Goal: Transaction & Acquisition: Purchase product/service

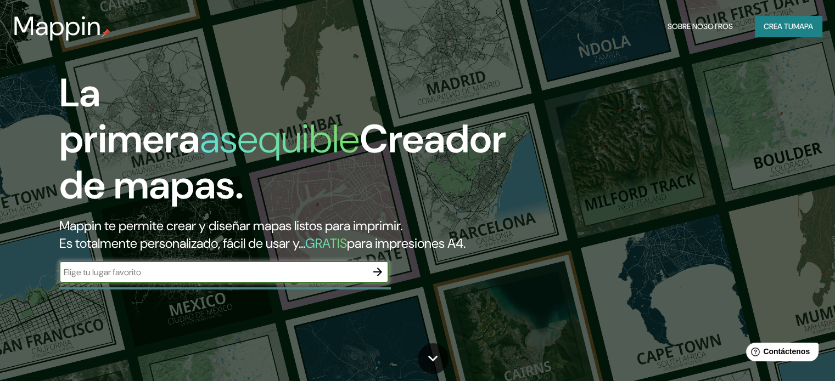
click at [804, 28] on font "mapa" at bounding box center [803, 26] width 20 height 10
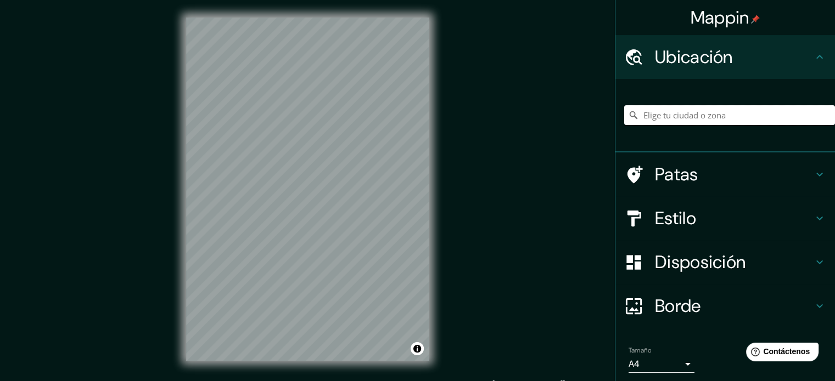
click at [712, 119] on input "Elige tu ciudad o zona" at bounding box center [729, 115] width 211 height 20
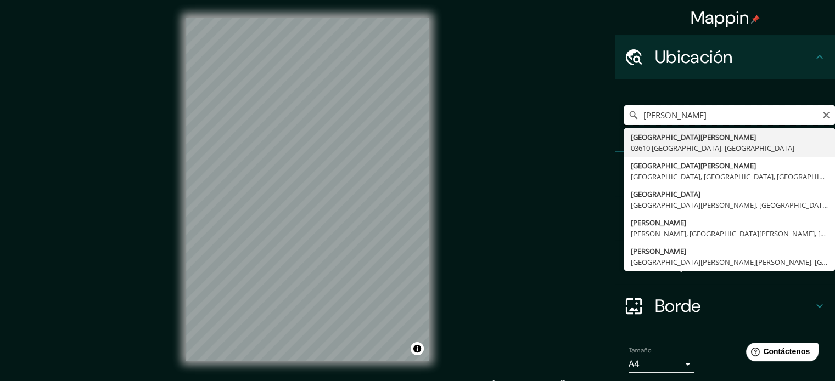
click at [733, 117] on input "[PERSON_NAME]" at bounding box center [729, 115] width 211 height 20
click at [734, 112] on input "[PERSON_NAME]" at bounding box center [729, 115] width 211 height 20
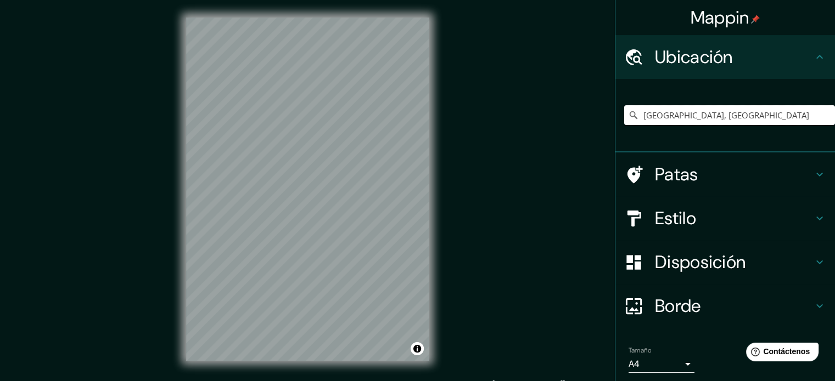
type input "[GEOGRAPHIC_DATA], [GEOGRAPHIC_DATA]"
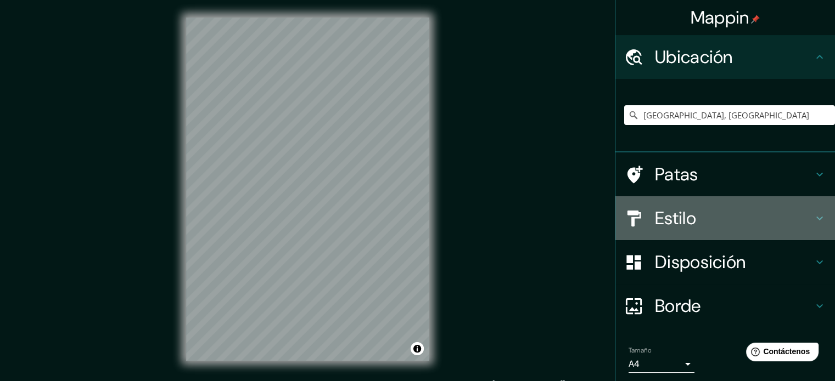
click at [655, 218] on font "Estilo" at bounding box center [675, 218] width 41 height 23
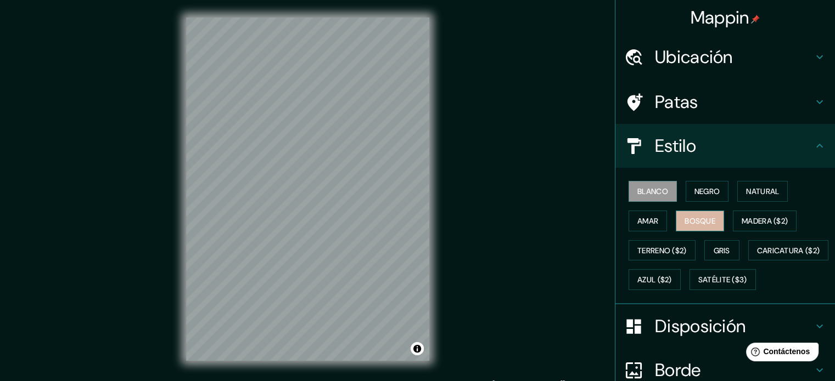
click at [705, 221] on font "Bosque" at bounding box center [700, 221] width 31 height 10
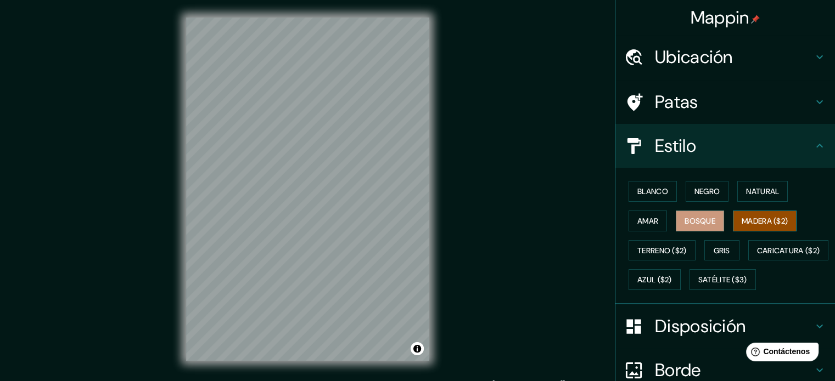
click at [766, 217] on font "Madera ($2)" at bounding box center [765, 221] width 46 height 10
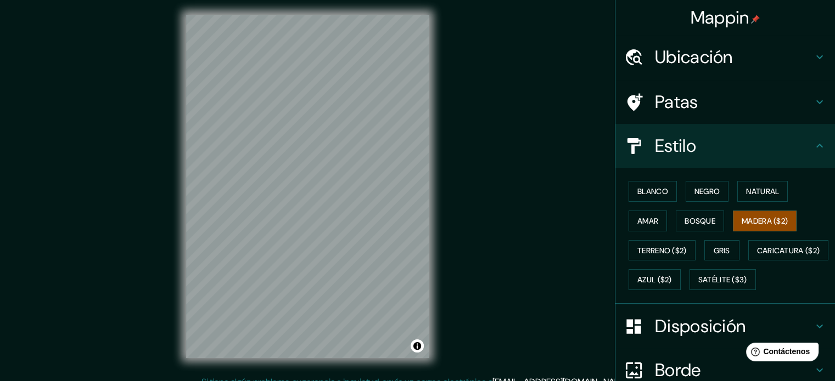
scroll to position [14, 0]
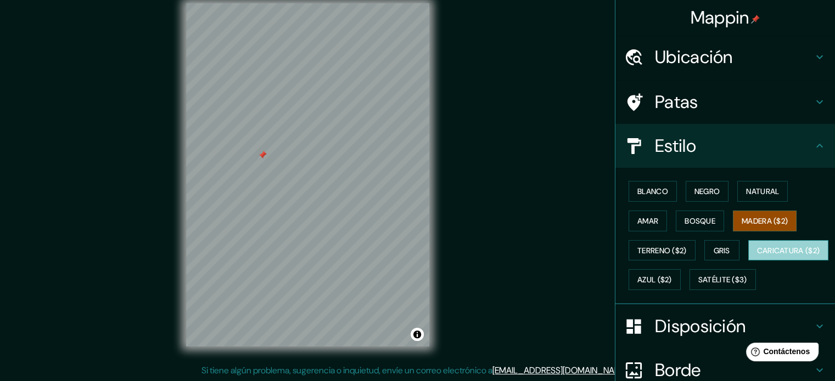
click at [757, 256] on font "Caricatura ($2)" at bounding box center [788, 251] width 63 height 10
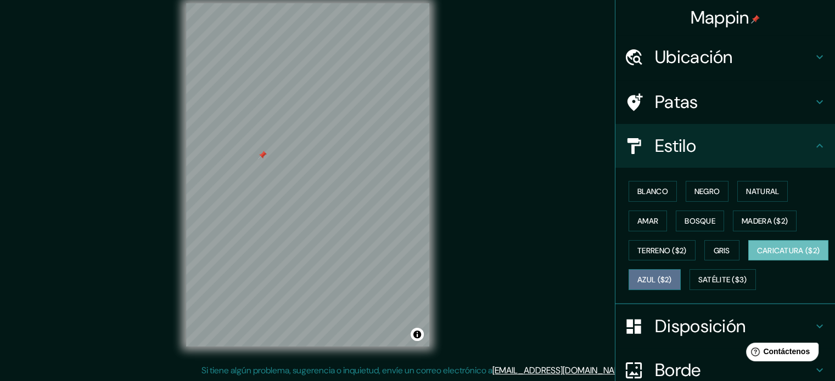
click at [672, 276] on font "Azul ($2)" at bounding box center [654, 281] width 35 height 10
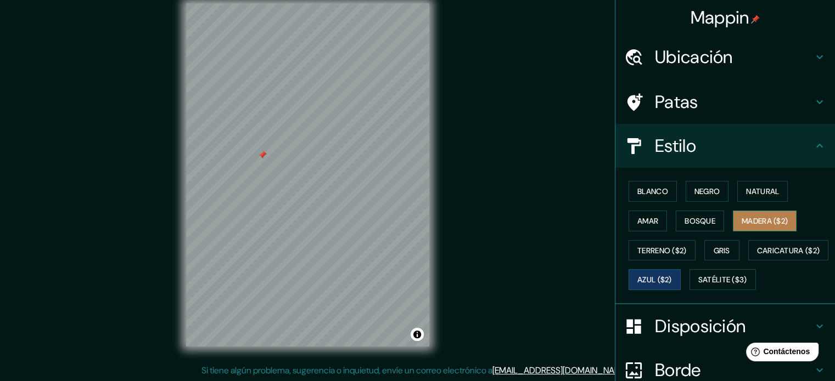
click at [746, 216] on font "Madera ($2)" at bounding box center [765, 221] width 46 height 10
